Goal: Use online tool/utility

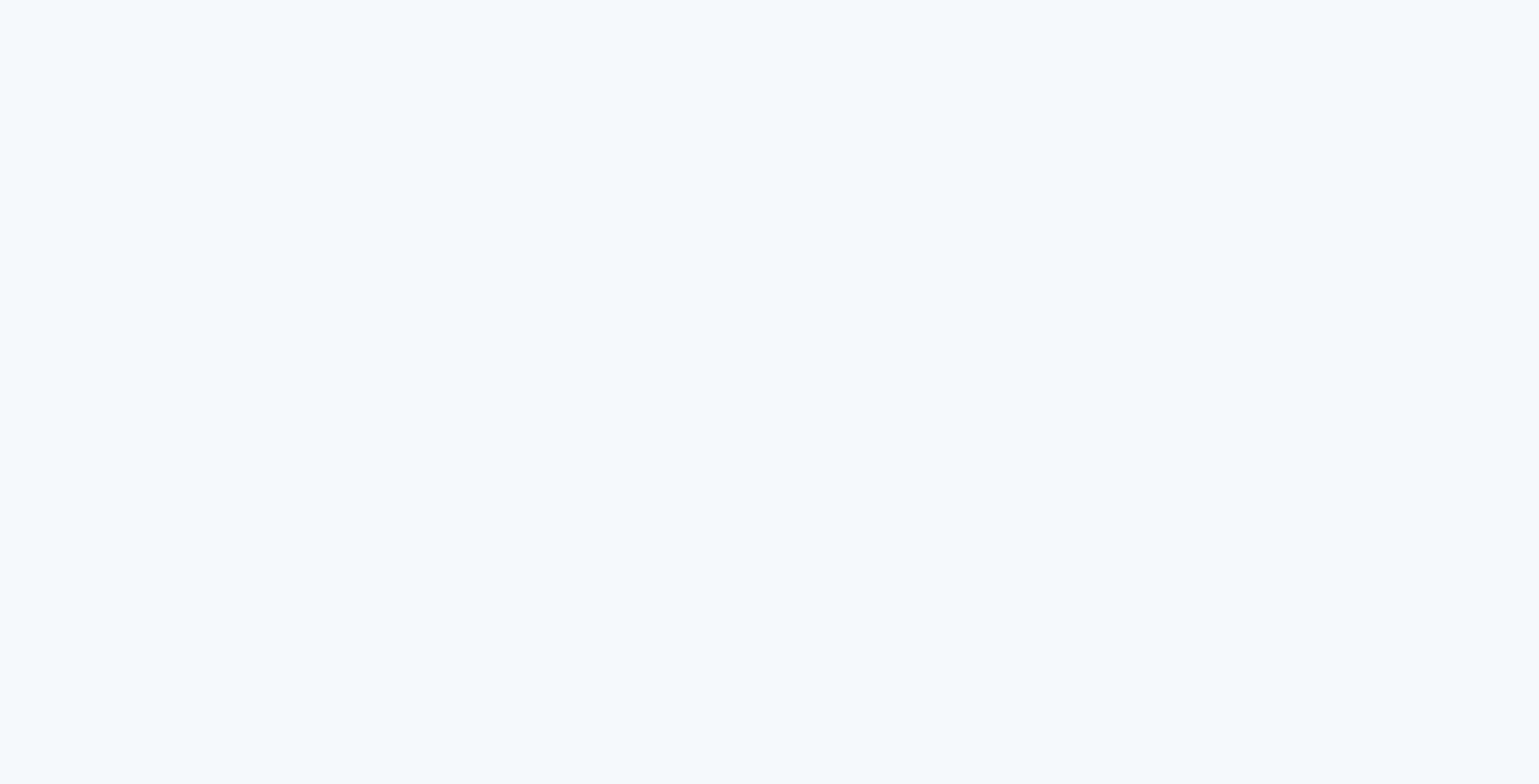
drag, startPoint x: 789, startPoint y: 549, endPoint x: -238, endPoint y: 299, distance: 1057.0
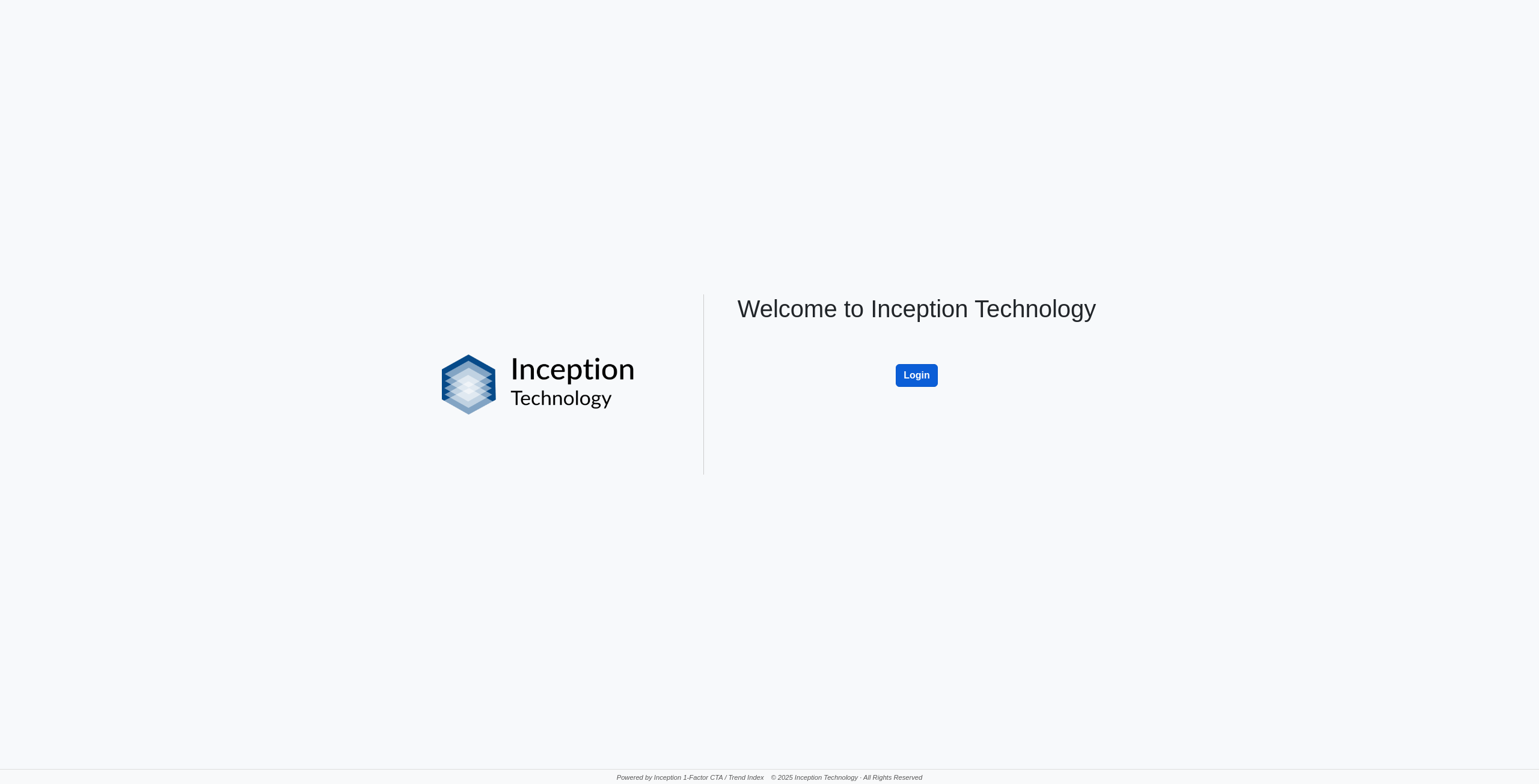
click at [903, 368] on button "Login" at bounding box center [917, 375] width 42 height 23
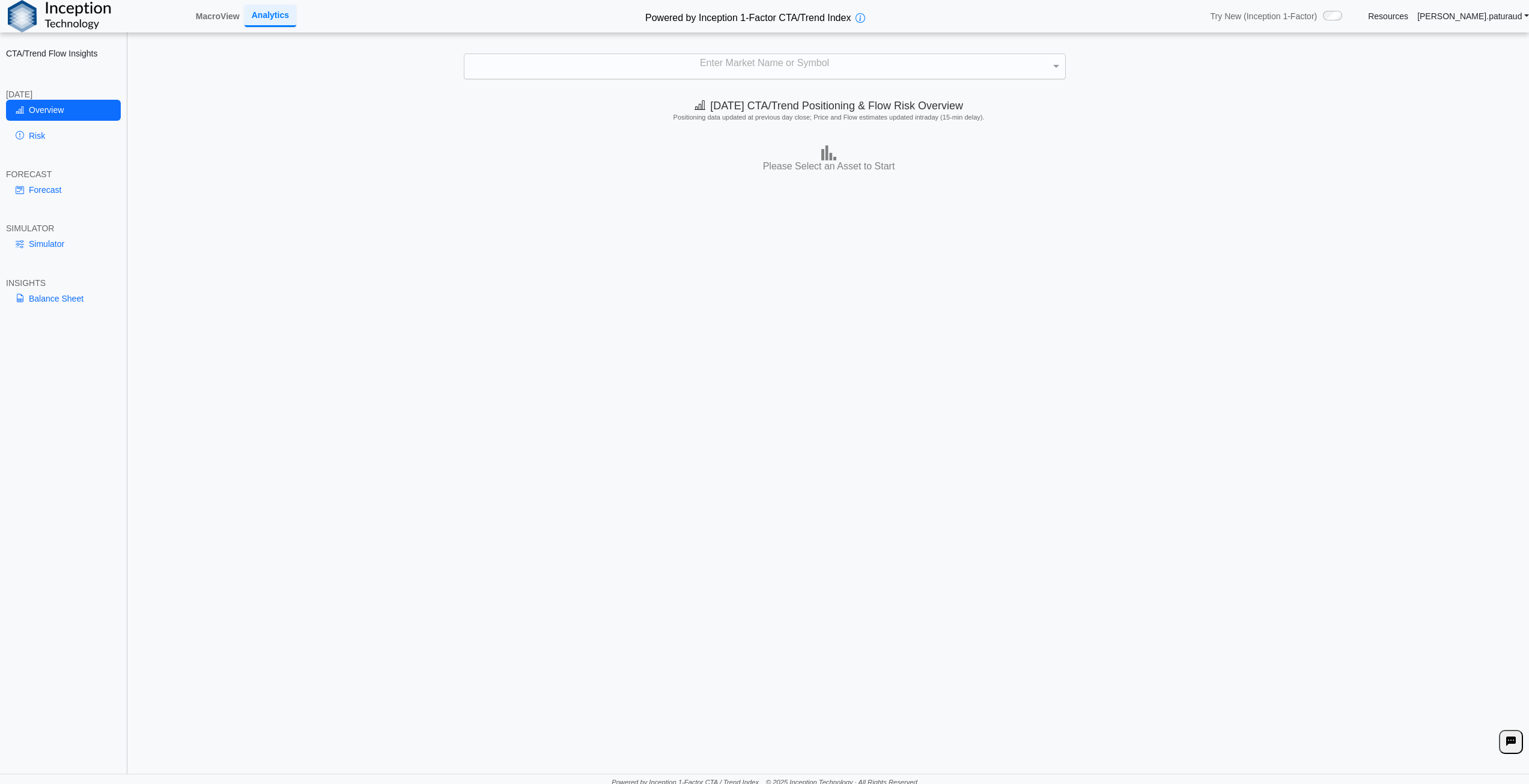
click at [770, 59] on div "Enter Market Name or Symbol" at bounding box center [765, 66] width 601 height 25
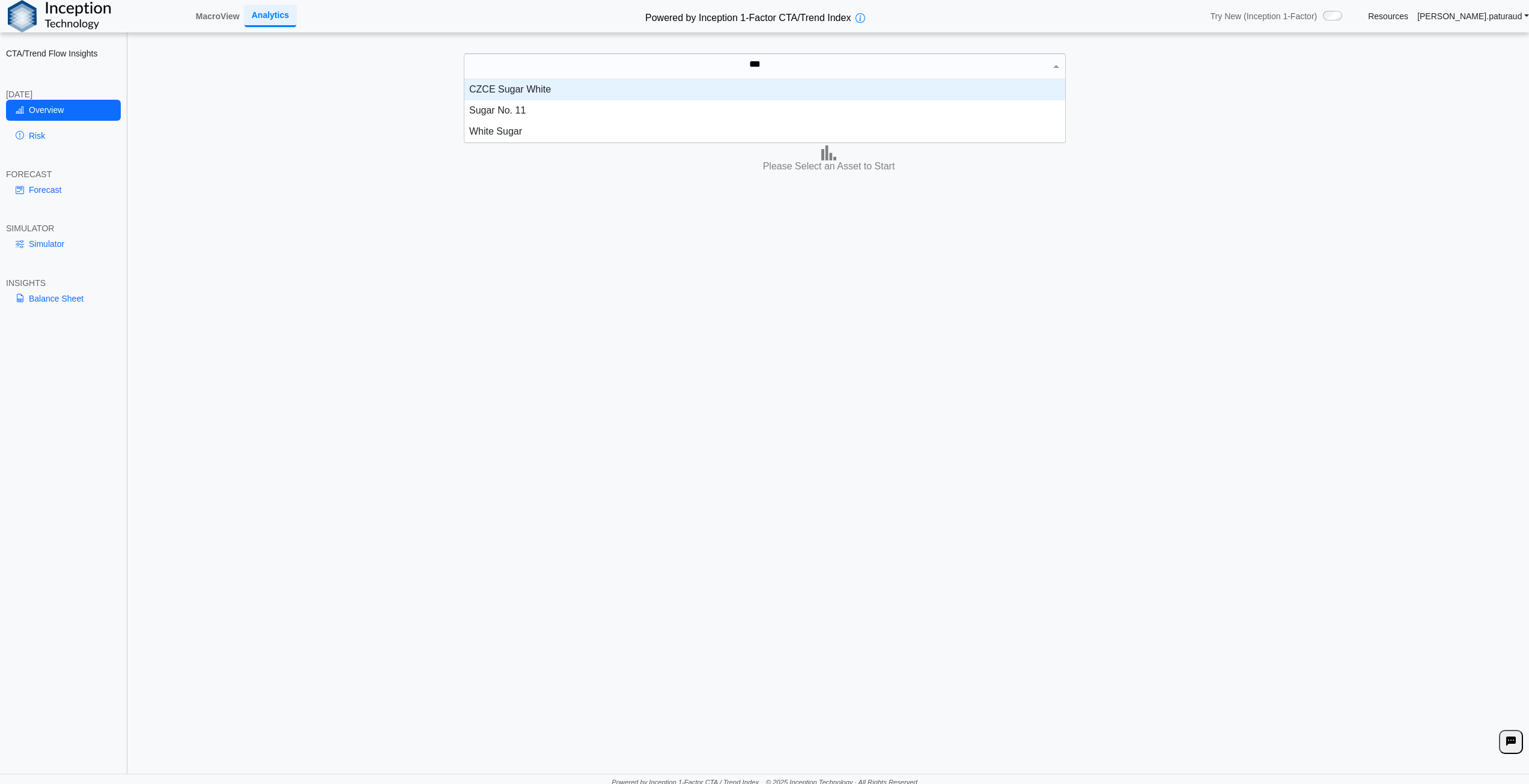
scroll to position [54, 592]
type input "*****"
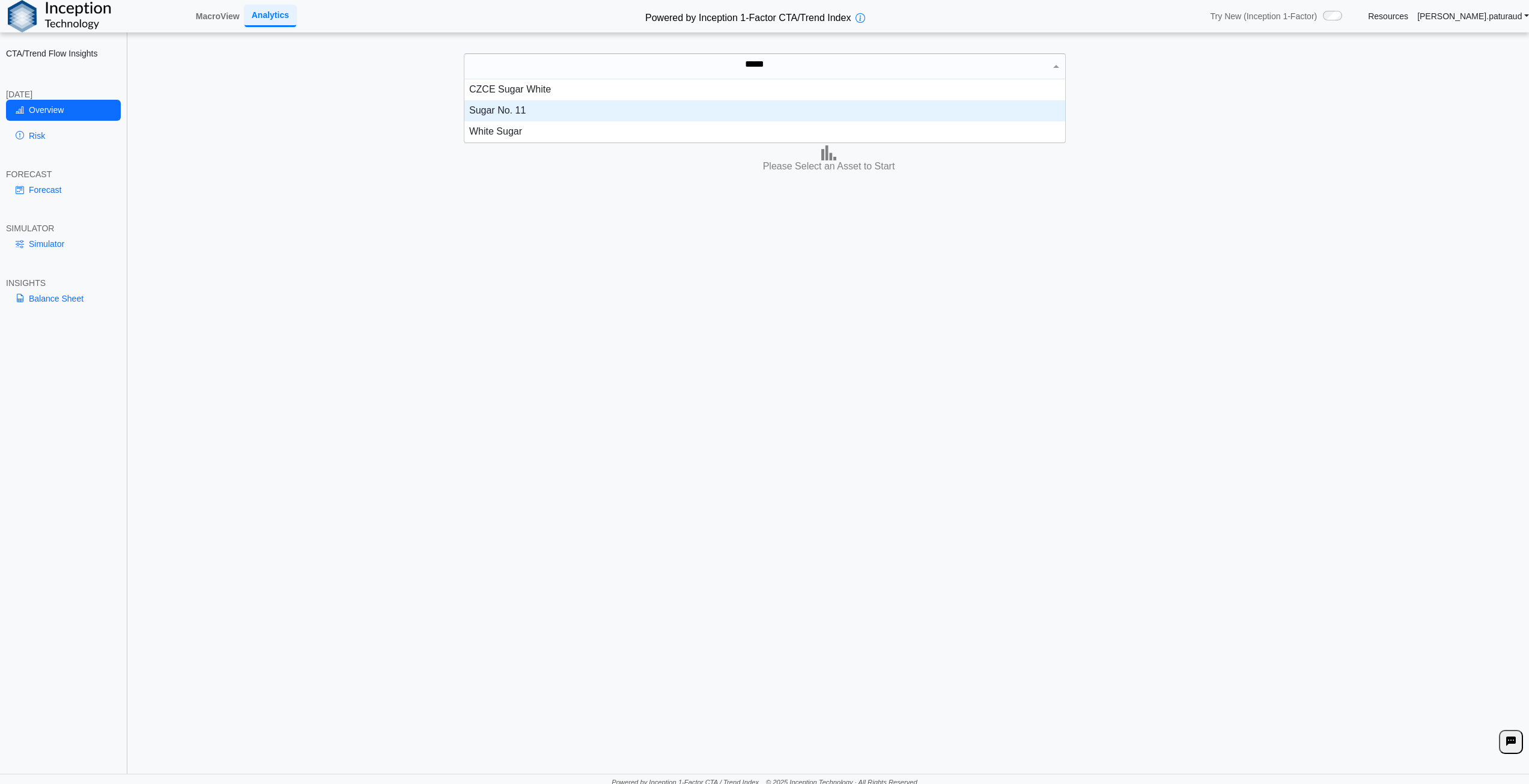
click at [518, 116] on div "Sugar No. 11" at bounding box center [765, 111] width 601 height 21
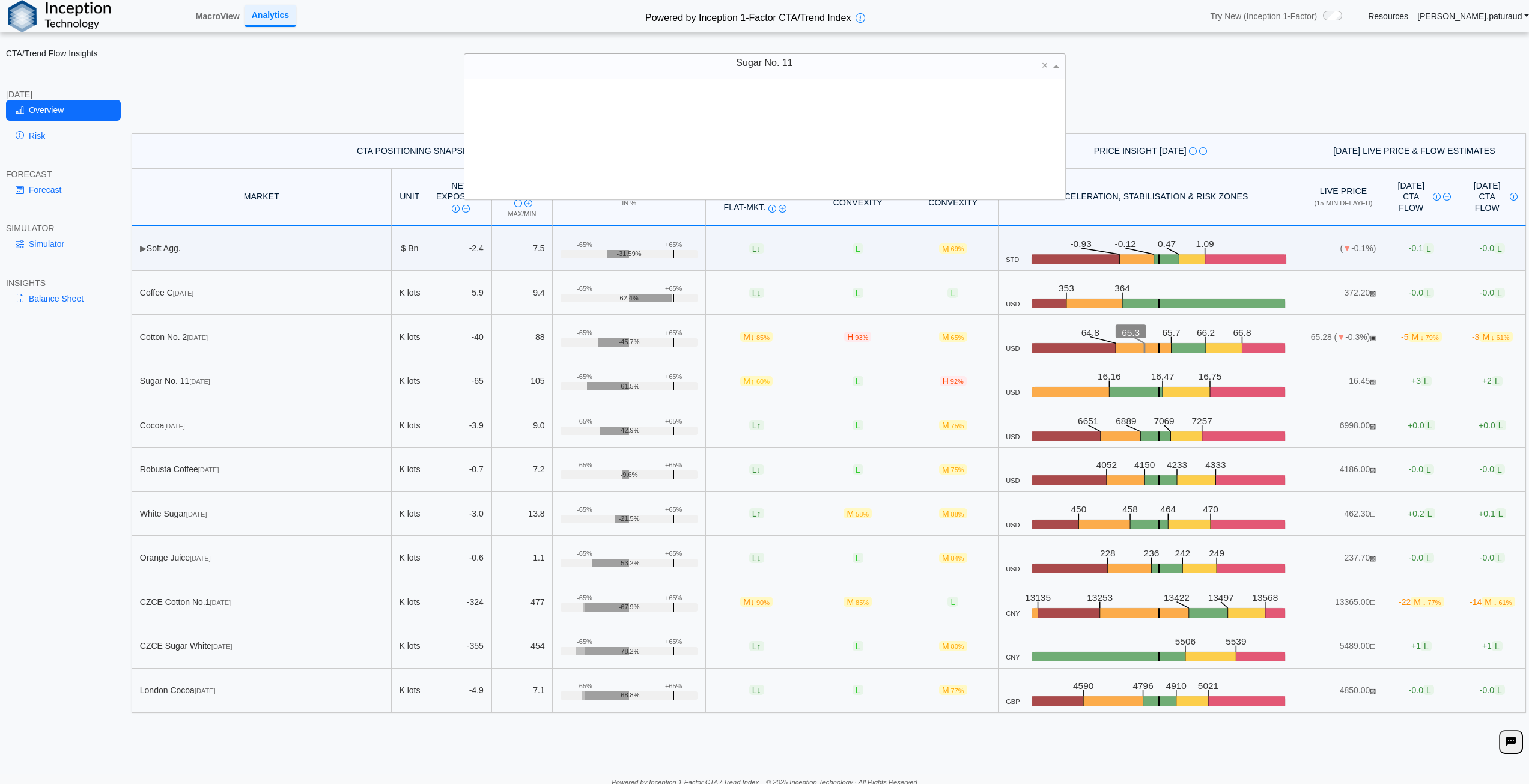
scroll to position [111, 592]
